Goal: Information Seeking & Learning: Learn about a topic

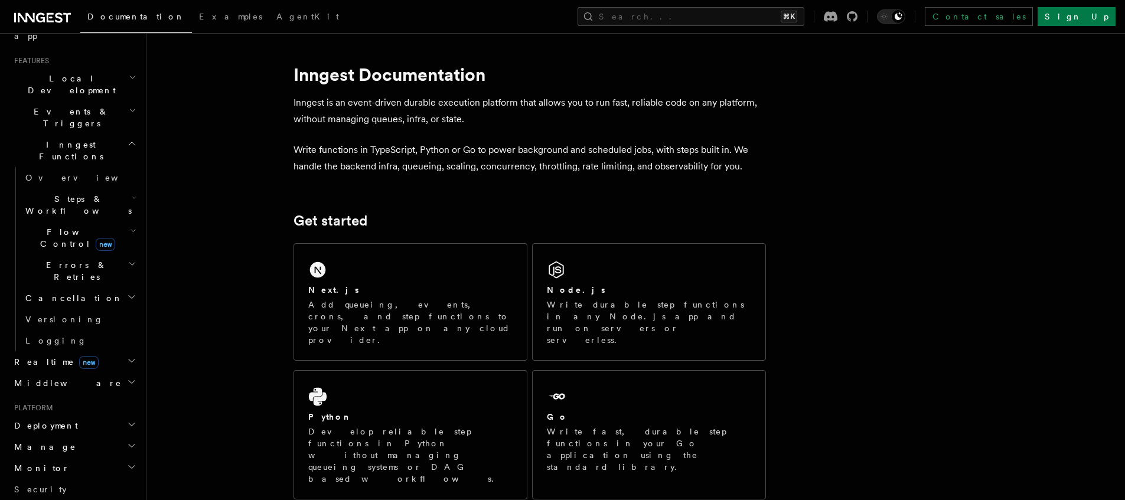
scroll to position [445, 0]
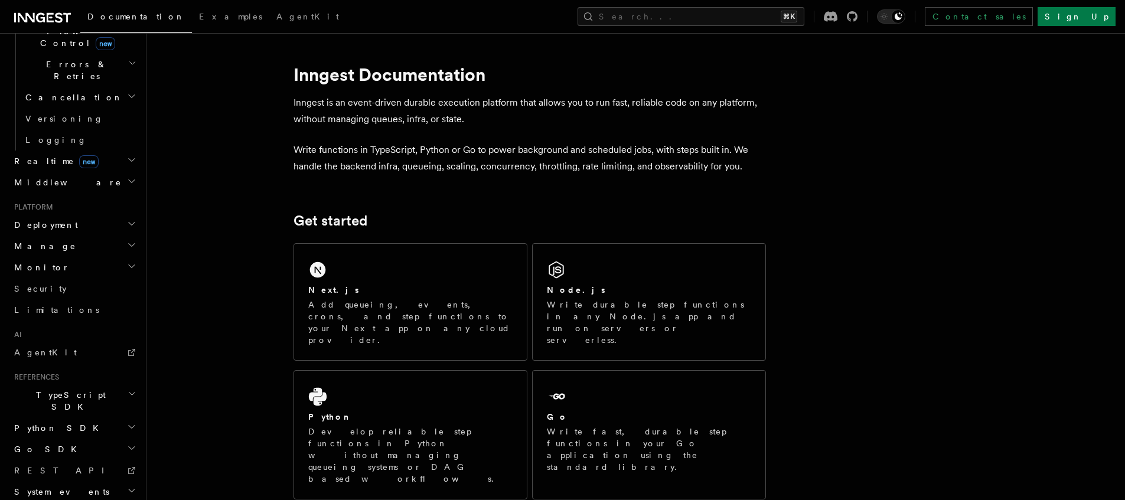
click at [38, 240] on span "Manage" at bounding box center [42, 246] width 67 height 12
click at [35, 262] on span "Monitor" at bounding box center [39, 268] width 60 height 12
click at [34, 262] on span "Monitor" at bounding box center [39, 268] width 60 height 12
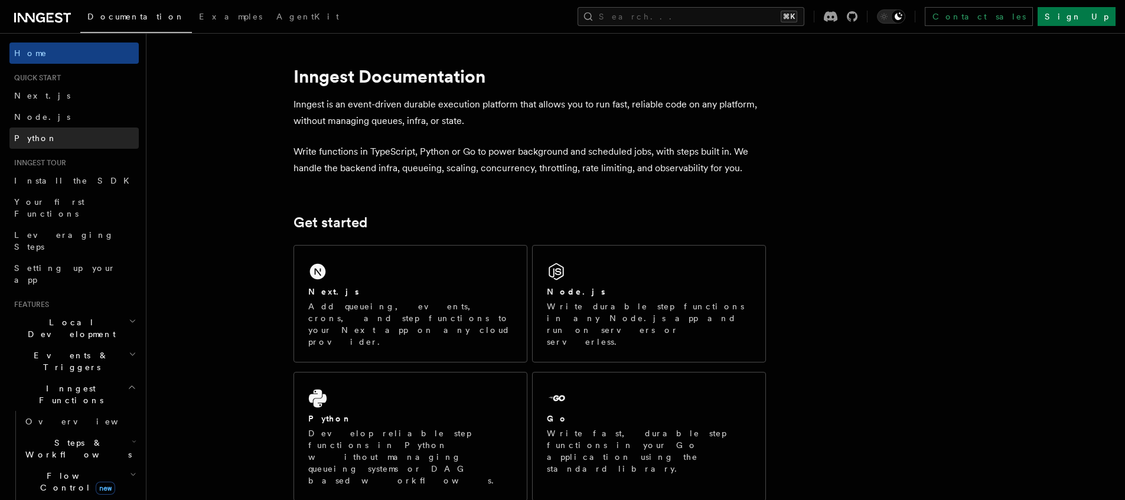
scroll to position [0, 0]
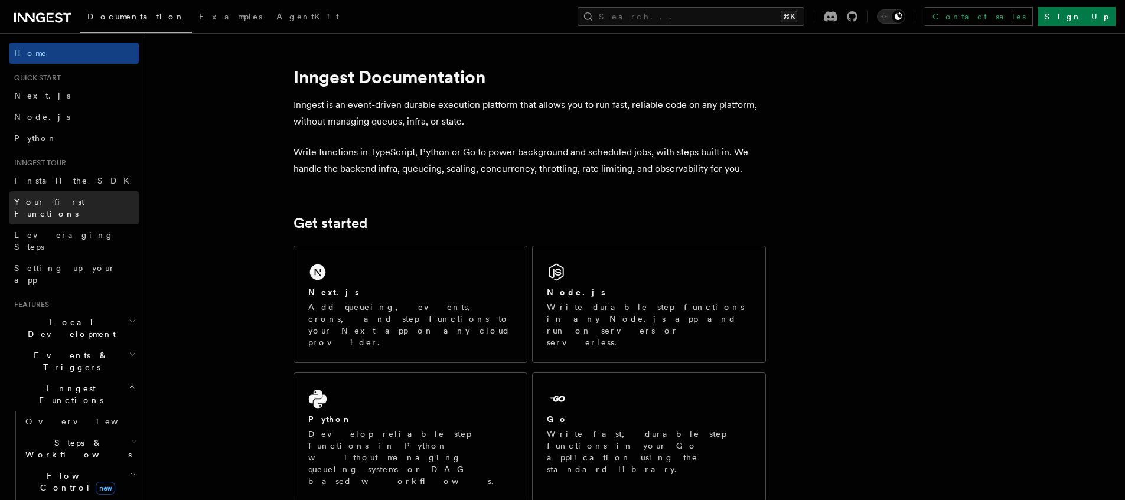
click at [63, 207] on span "Your first Functions" at bounding box center [76, 208] width 125 height 24
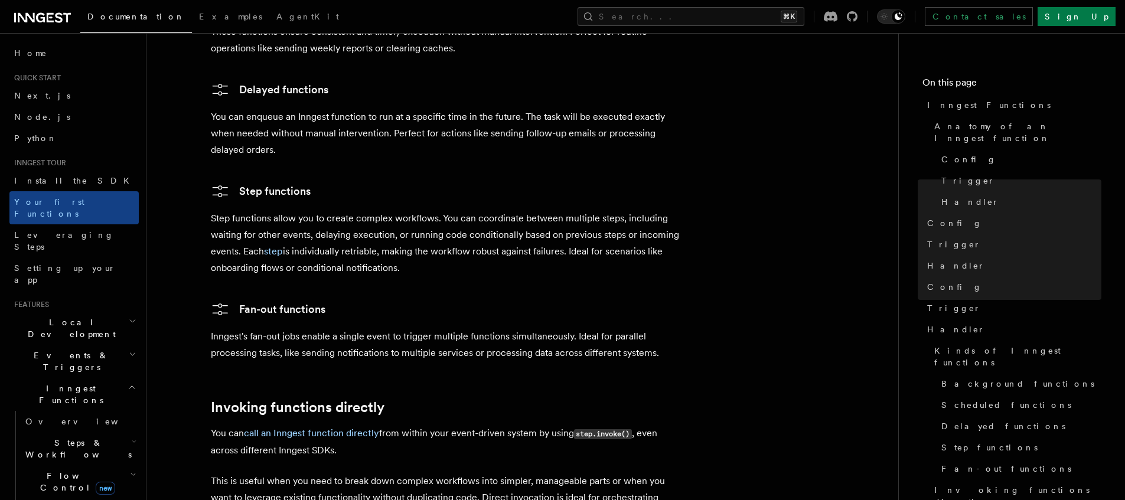
scroll to position [2050, 0]
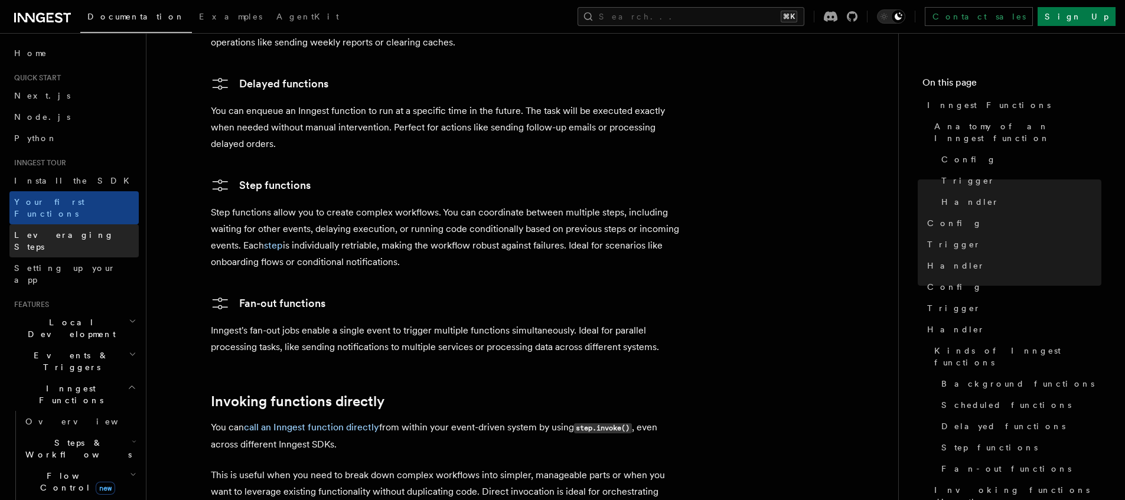
click at [80, 224] on link "Leveraging Steps" at bounding box center [73, 240] width 129 height 33
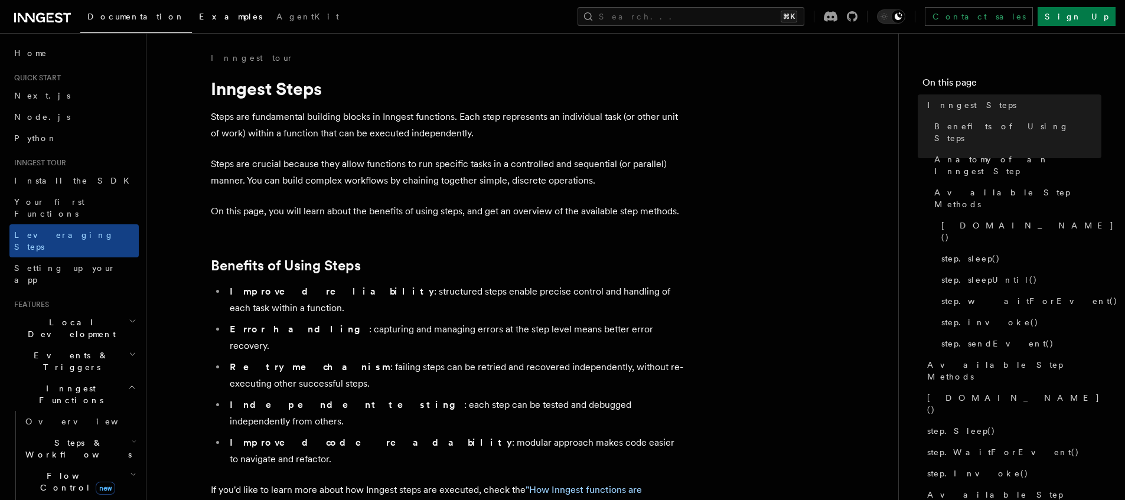
click at [201, 13] on link "Examples" at bounding box center [230, 18] width 77 height 28
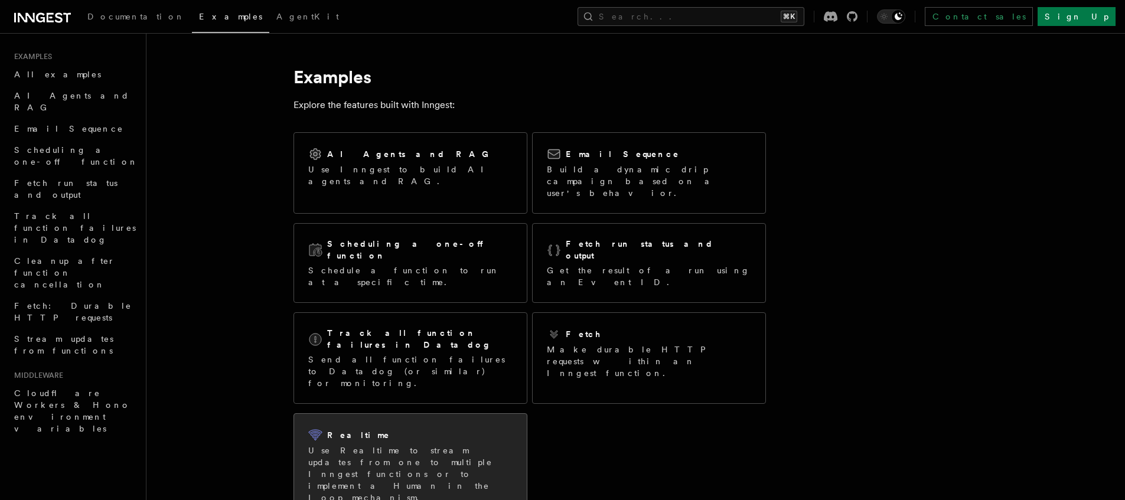
click at [367, 428] on div "Realtime" at bounding box center [410, 435] width 204 height 14
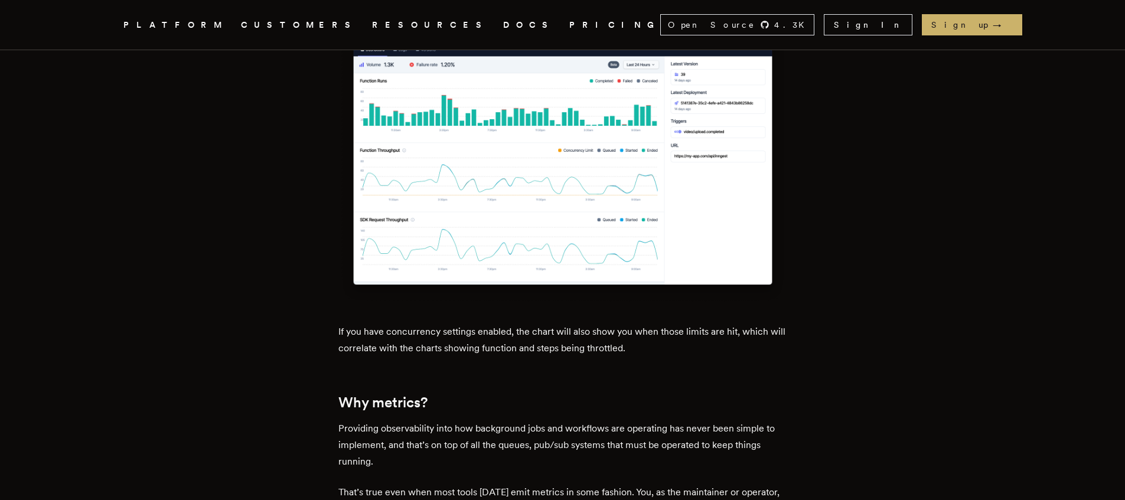
scroll to position [736, 0]
